Goal: Find specific page/section: Find specific page/section

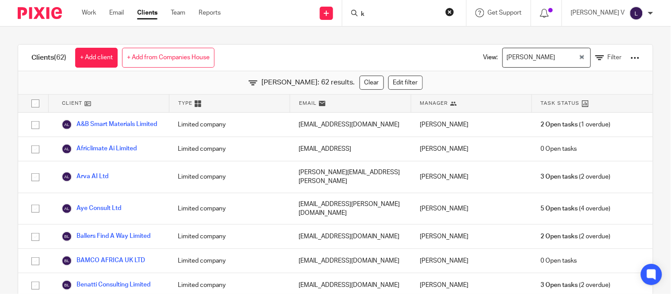
scroll to position [1180, 0]
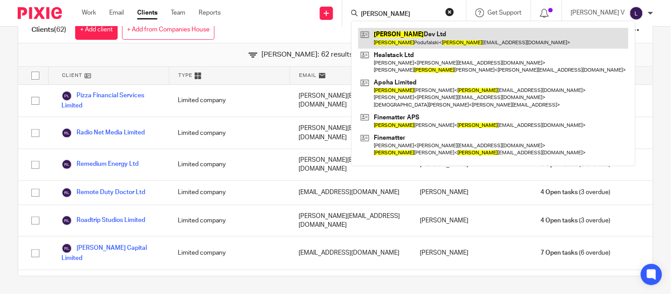
type input "[PERSON_NAME]"
click at [417, 43] on link at bounding box center [493, 38] width 270 height 20
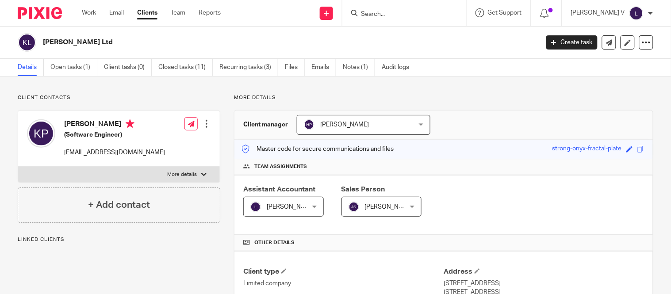
scroll to position [299, 0]
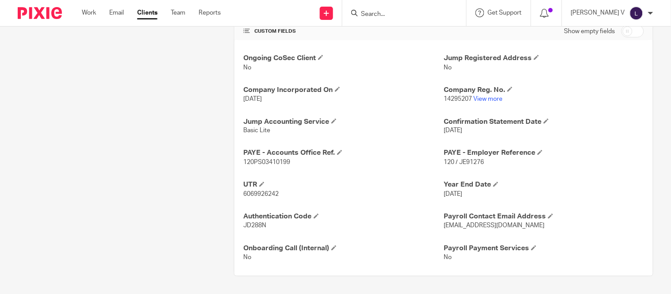
click at [478, 98] on link "View more" at bounding box center [487, 99] width 29 height 6
click at [396, 15] on input "Search" at bounding box center [400, 15] width 80 height 8
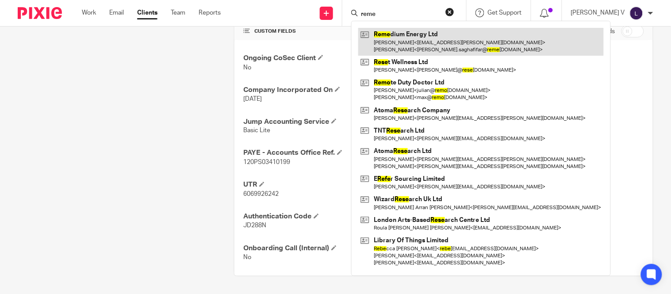
type input "reme"
click at [413, 44] on link at bounding box center [480, 41] width 245 height 27
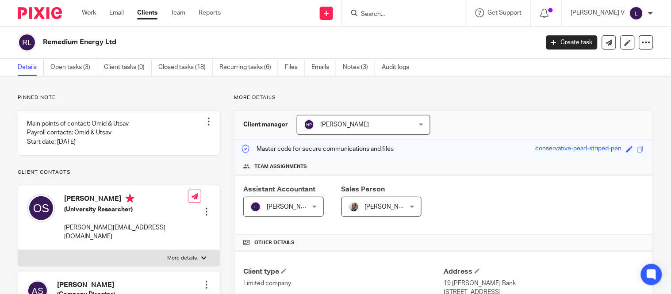
scroll to position [319, 0]
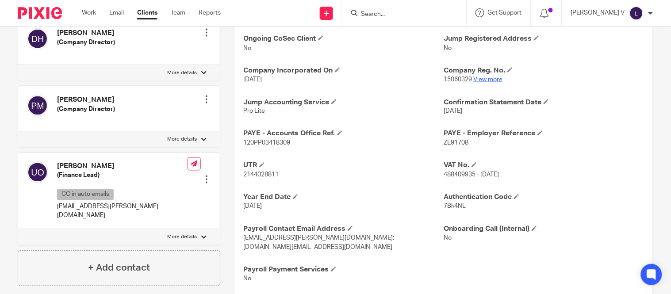
click at [477, 82] on link "View more" at bounding box center [487, 79] width 29 height 6
